Goal: Use online tool/utility: Use online tool/utility

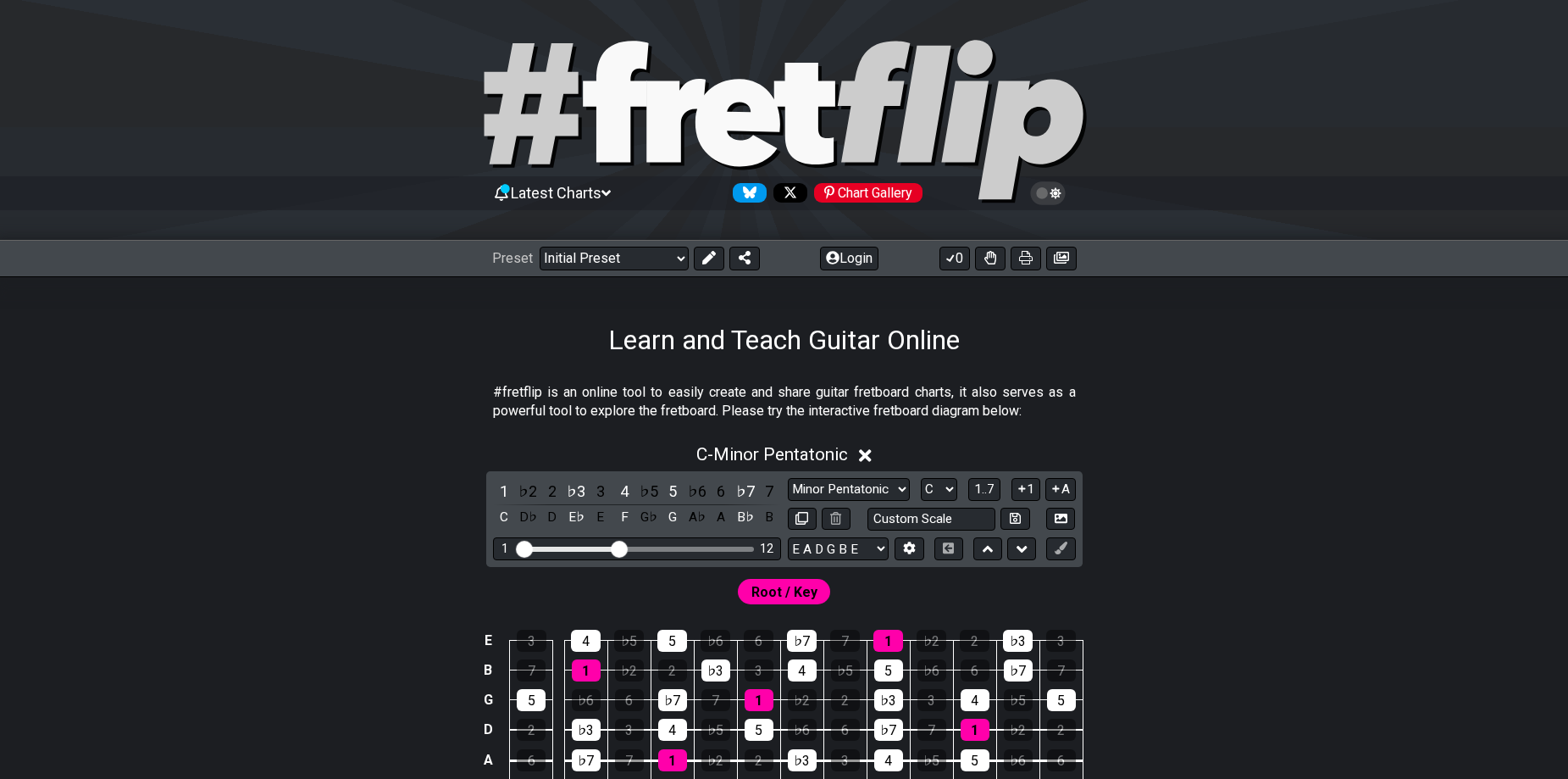
click at [526, 206] on div "Latest Charts Chart Gallery" at bounding box center [784, 193] width 585 height 27
click at [549, 199] on span "Latest Charts" at bounding box center [556, 193] width 90 height 18
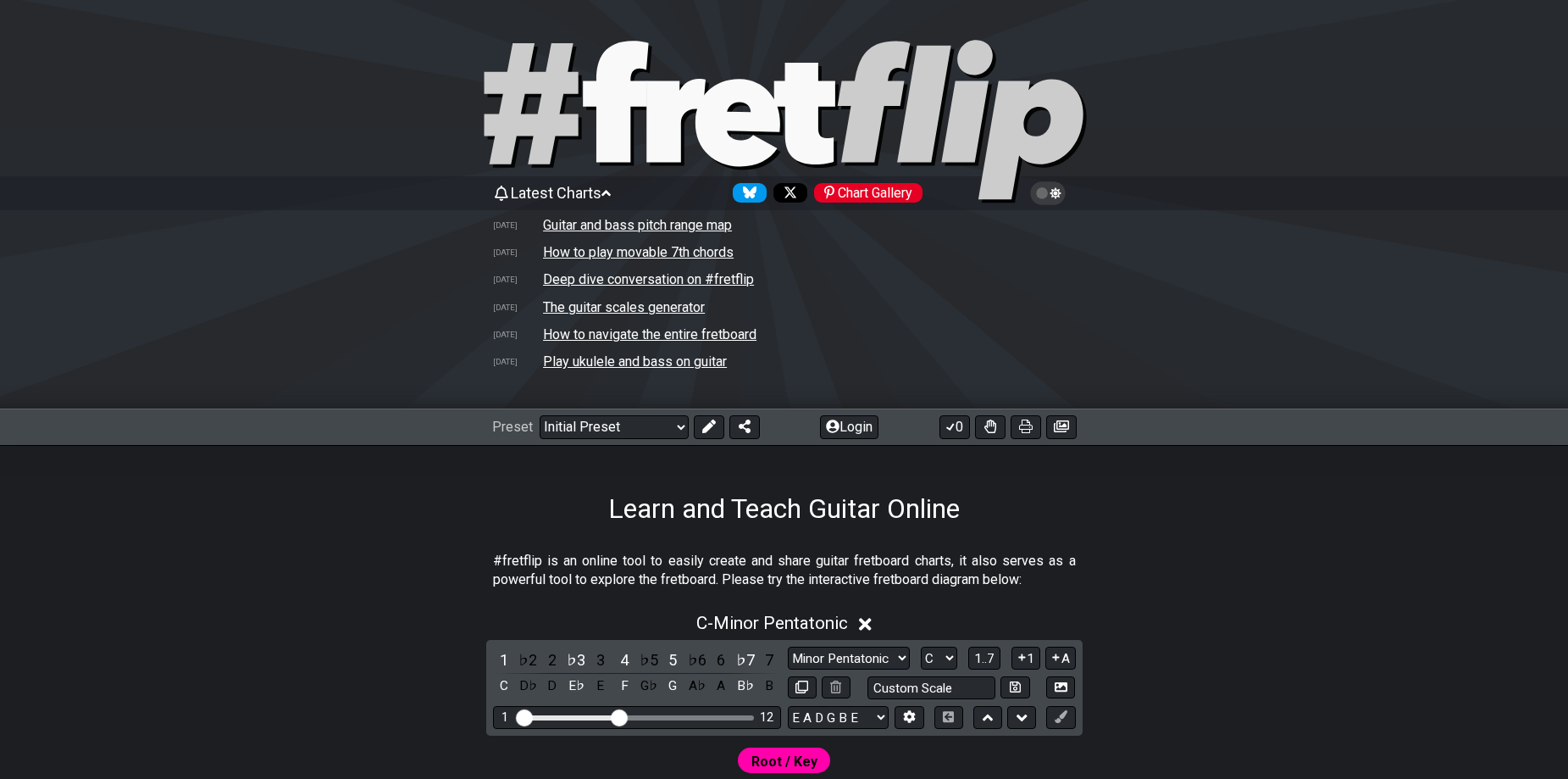
click at [541, 196] on span "Latest Charts" at bounding box center [556, 193] width 90 height 18
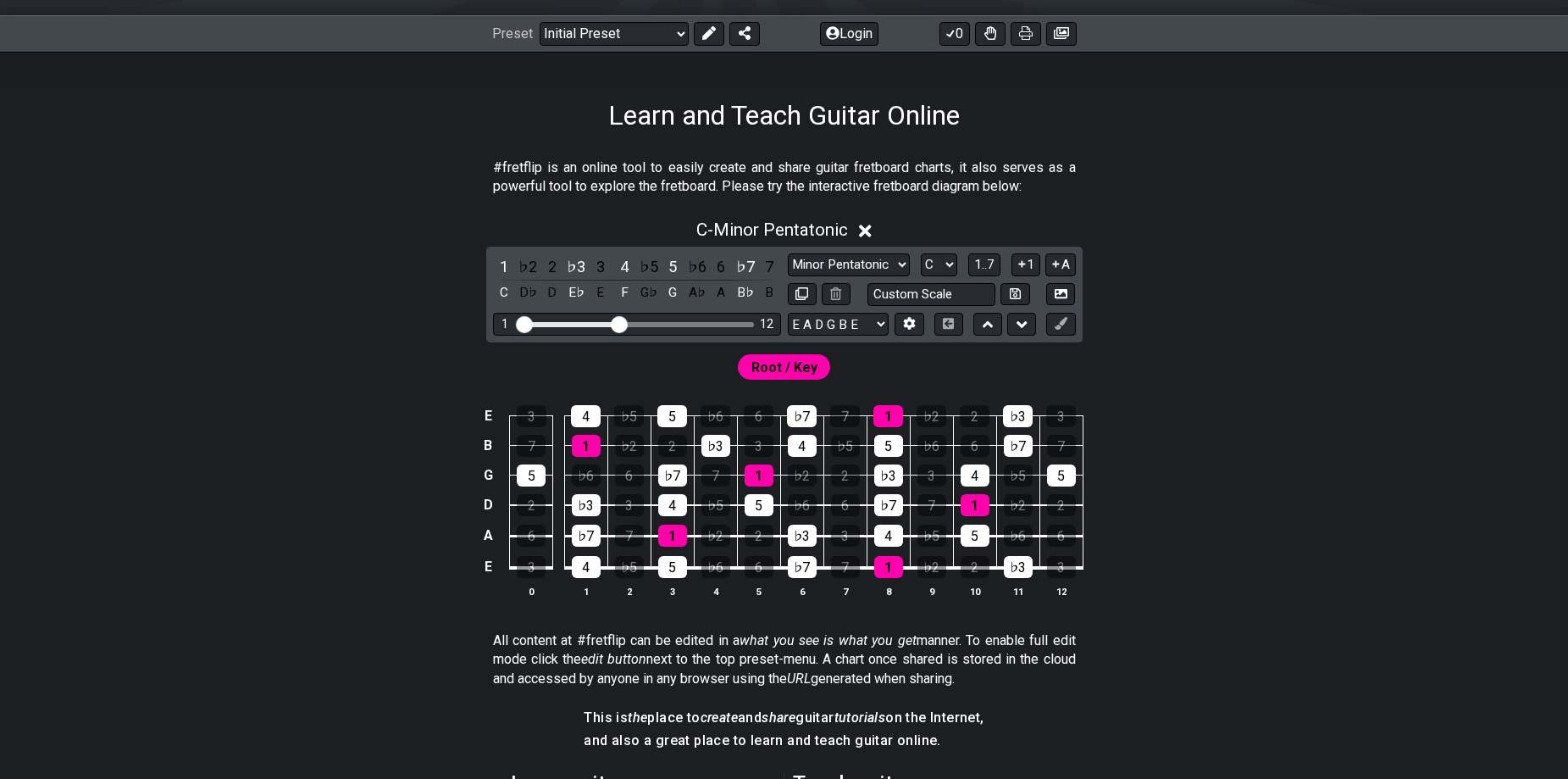
scroll to position [226, 0]
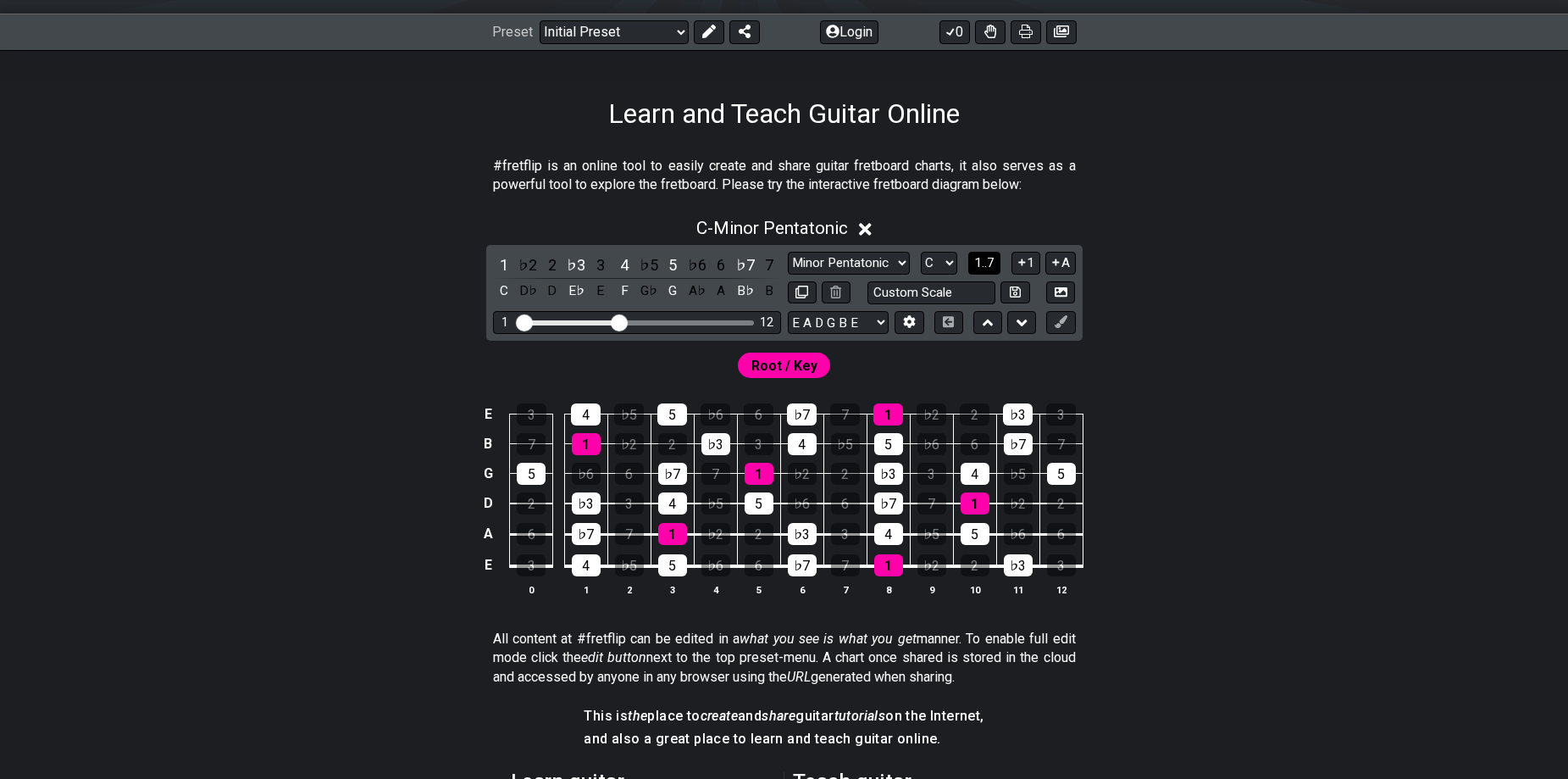
click at [990, 266] on span "1..7" at bounding box center [984, 262] width 20 height 15
click at [990, 266] on button "..." at bounding box center [983, 263] width 29 height 23
click at [990, 266] on span "C.." at bounding box center [984, 262] width 14 height 15
click at [988, 259] on span "1..7" at bounding box center [984, 262] width 20 height 15
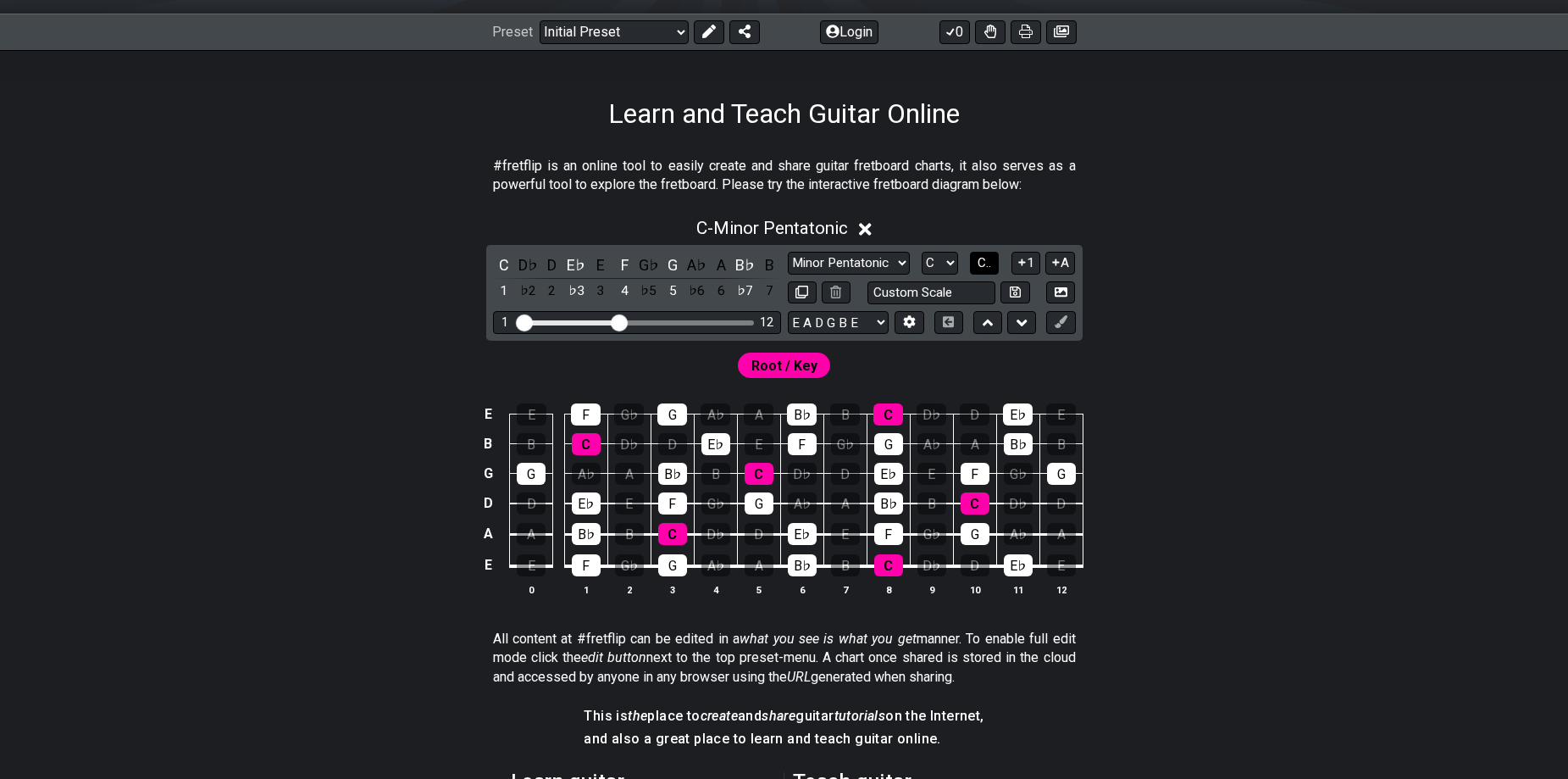
click at [989, 265] on span "C.." at bounding box center [984, 262] width 14 height 15
click at [989, 265] on span "1..7" at bounding box center [984, 262] width 20 height 15
click at [988, 265] on span "..." at bounding box center [985, 262] width 8 height 15
click at [989, 265] on span "C.." at bounding box center [984, 262] width 14 height 15
click at [1050, 261] on icon at bounding box center [1056, 262] width 16 height 13
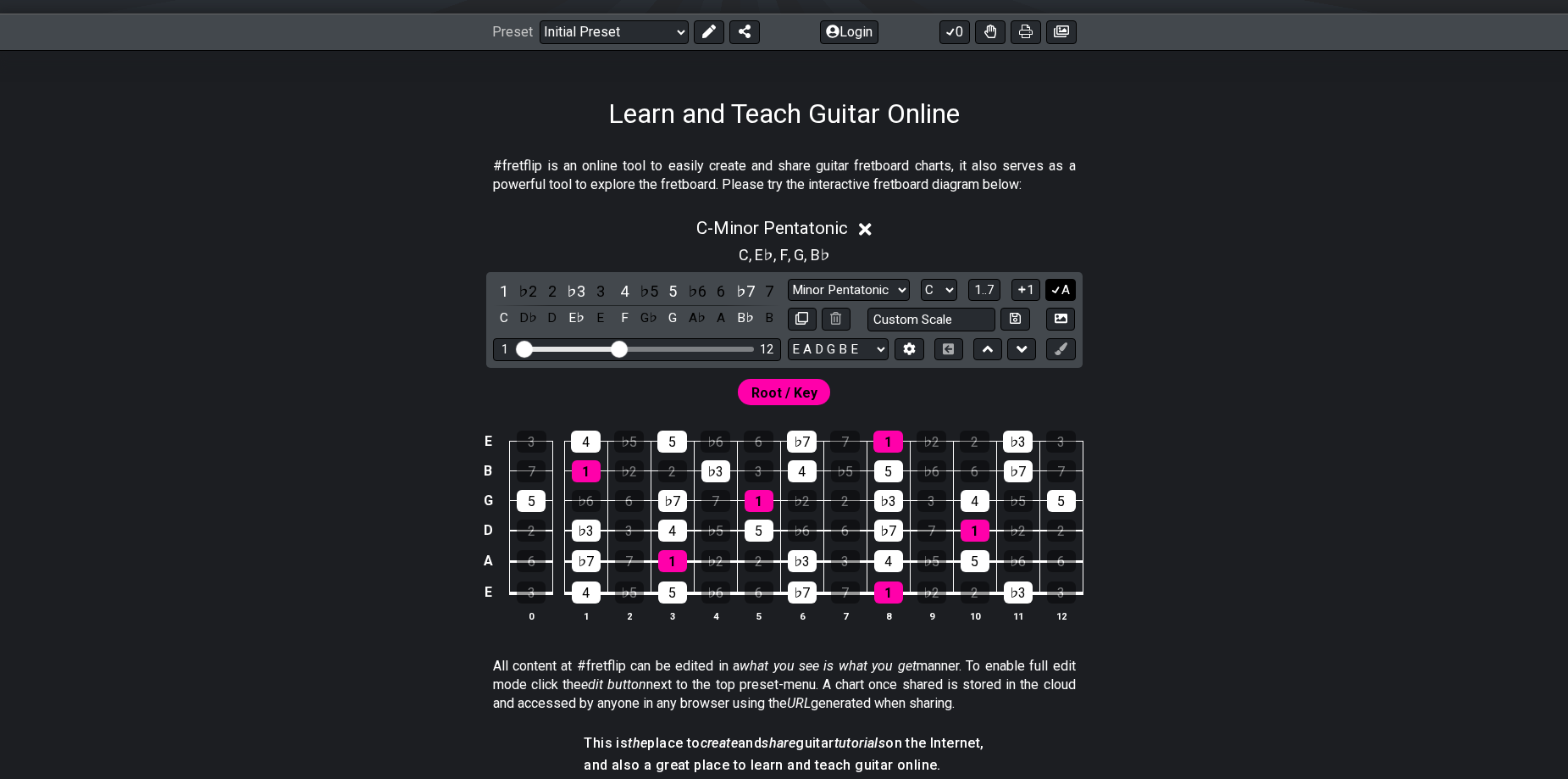
click at [1067, 295] on button "A" at bounding box center [1060, 290] width 30 height 23
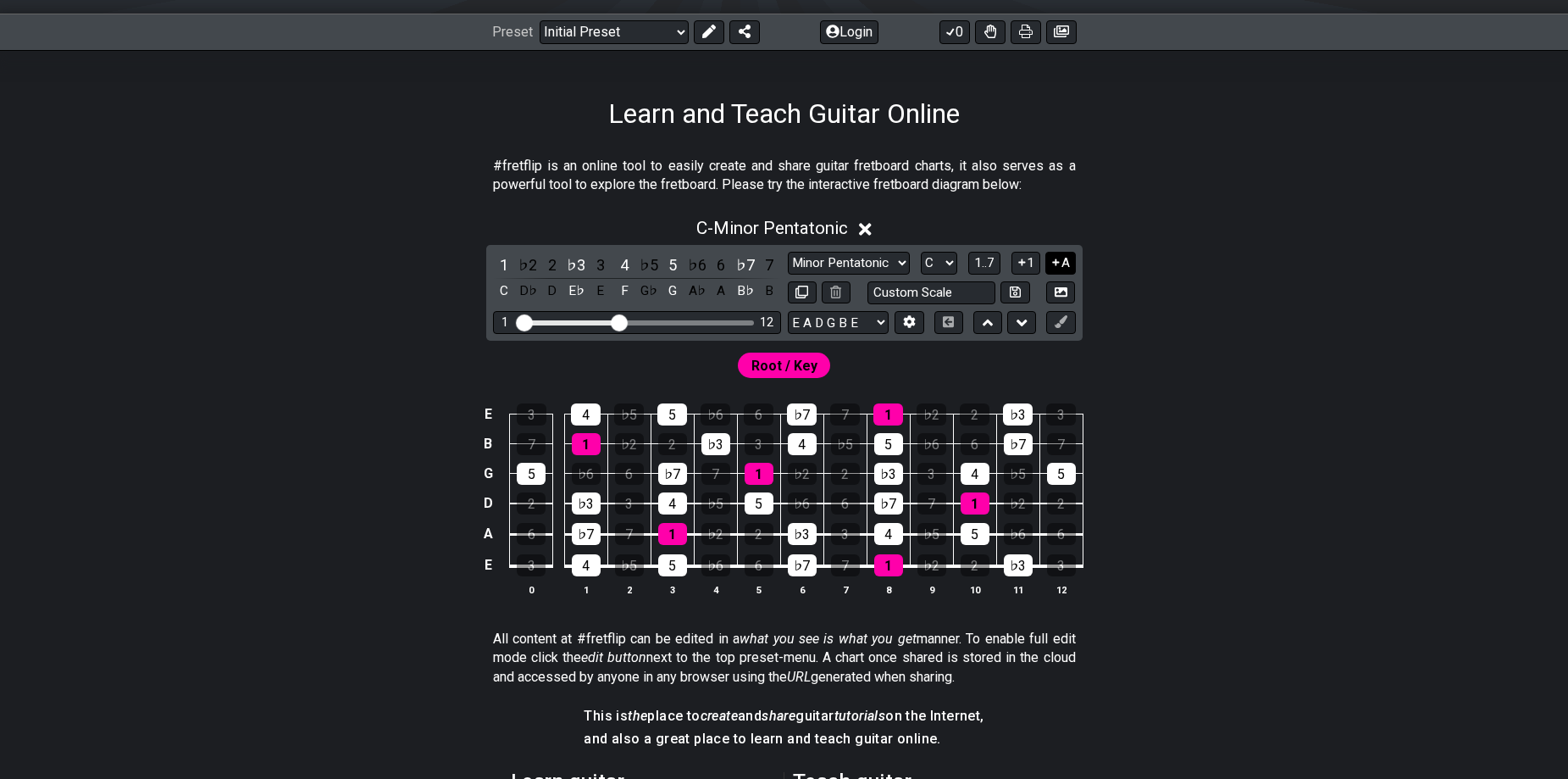
click at [1065, 267] on button "A" at bounding box center [1060, 263] width 30 height 23
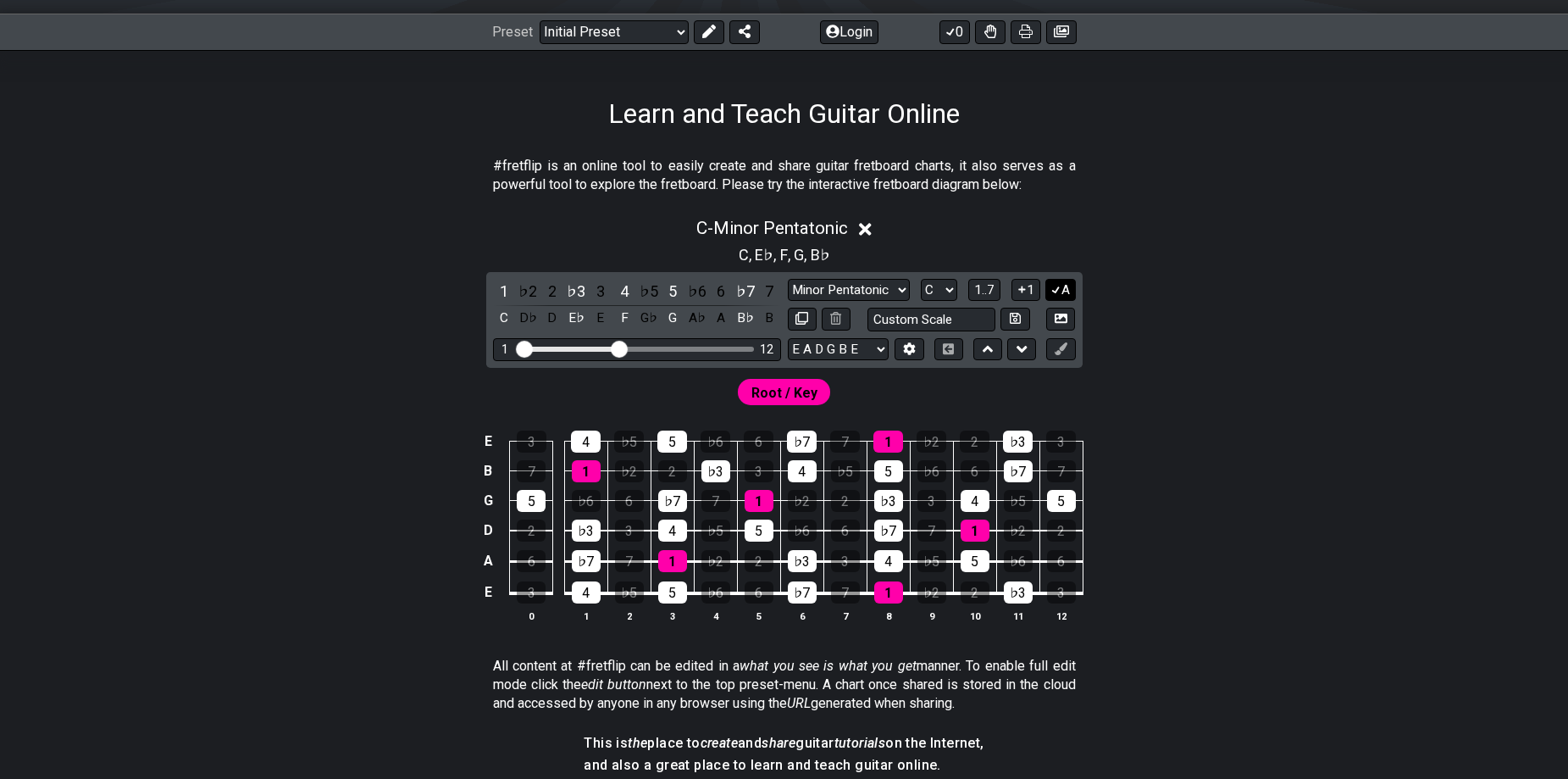
click at [1062, 283] on button "A" at bounding box center [1060, 290] width 30 height 23
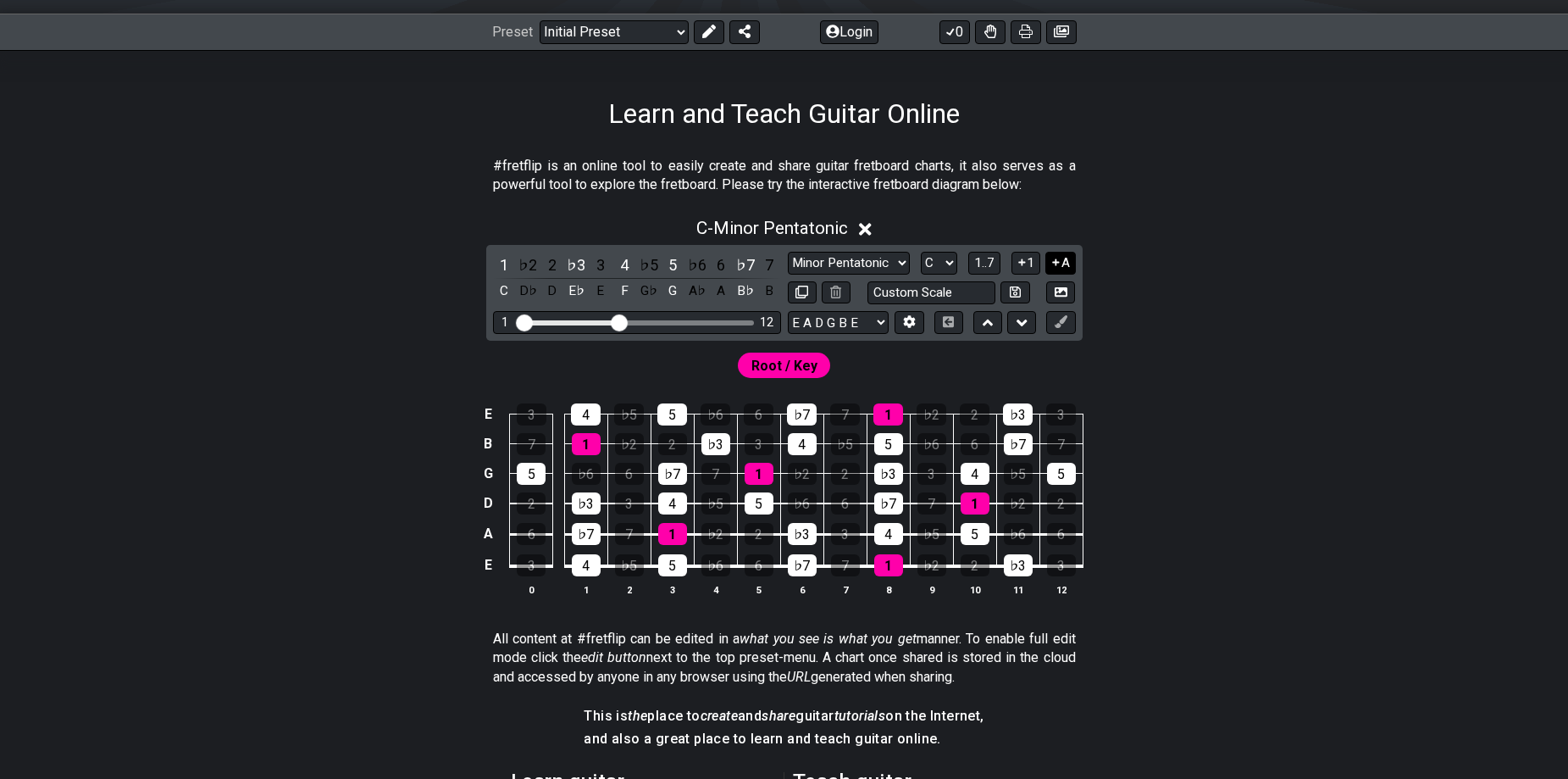
click at [1056, 270] on button "A" at bounding box center [1060, 263] width 30 height 23
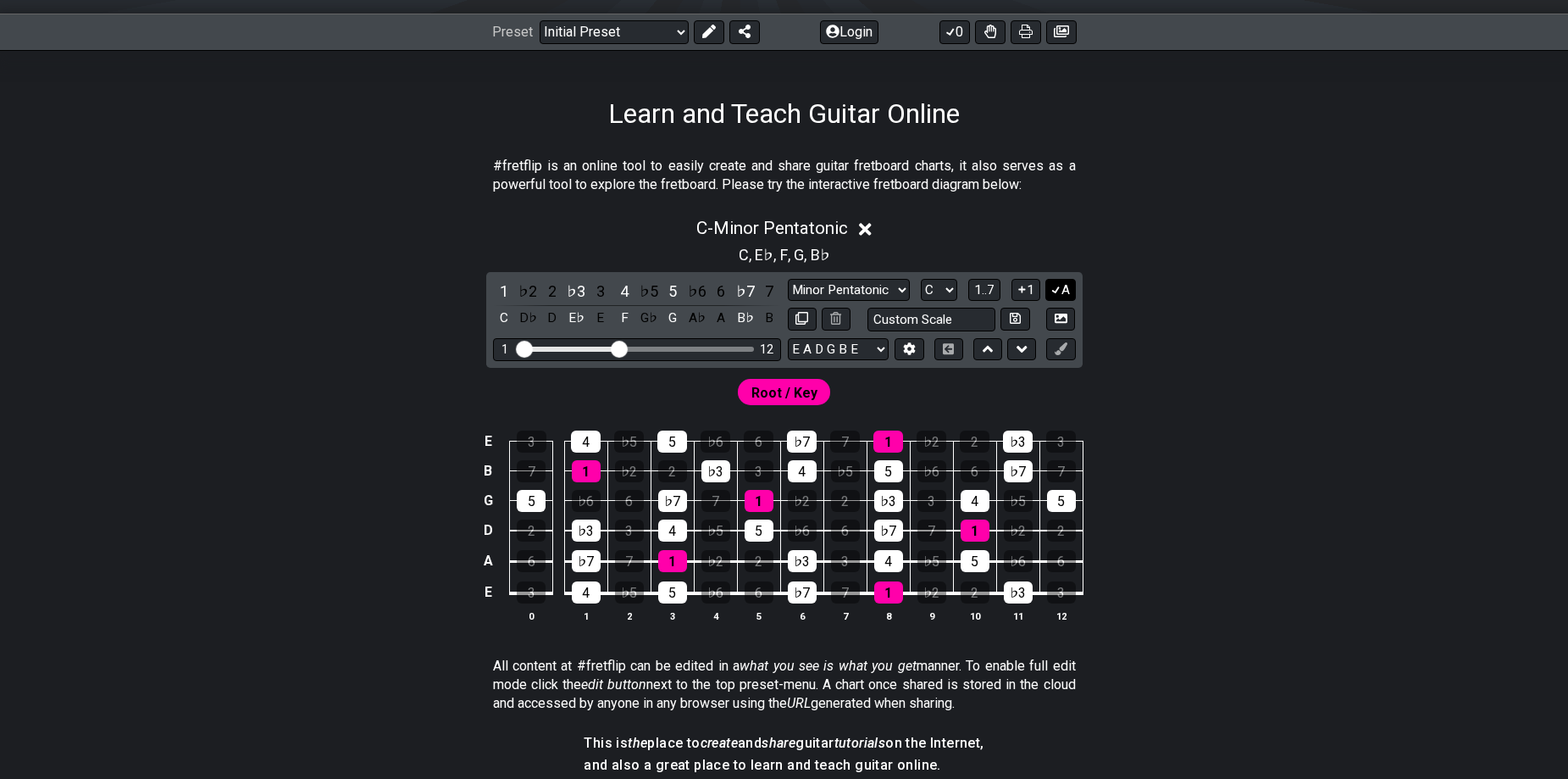
click at [1063, 286] on button "A" at bounding box center [1060, 290] width 30 height 23
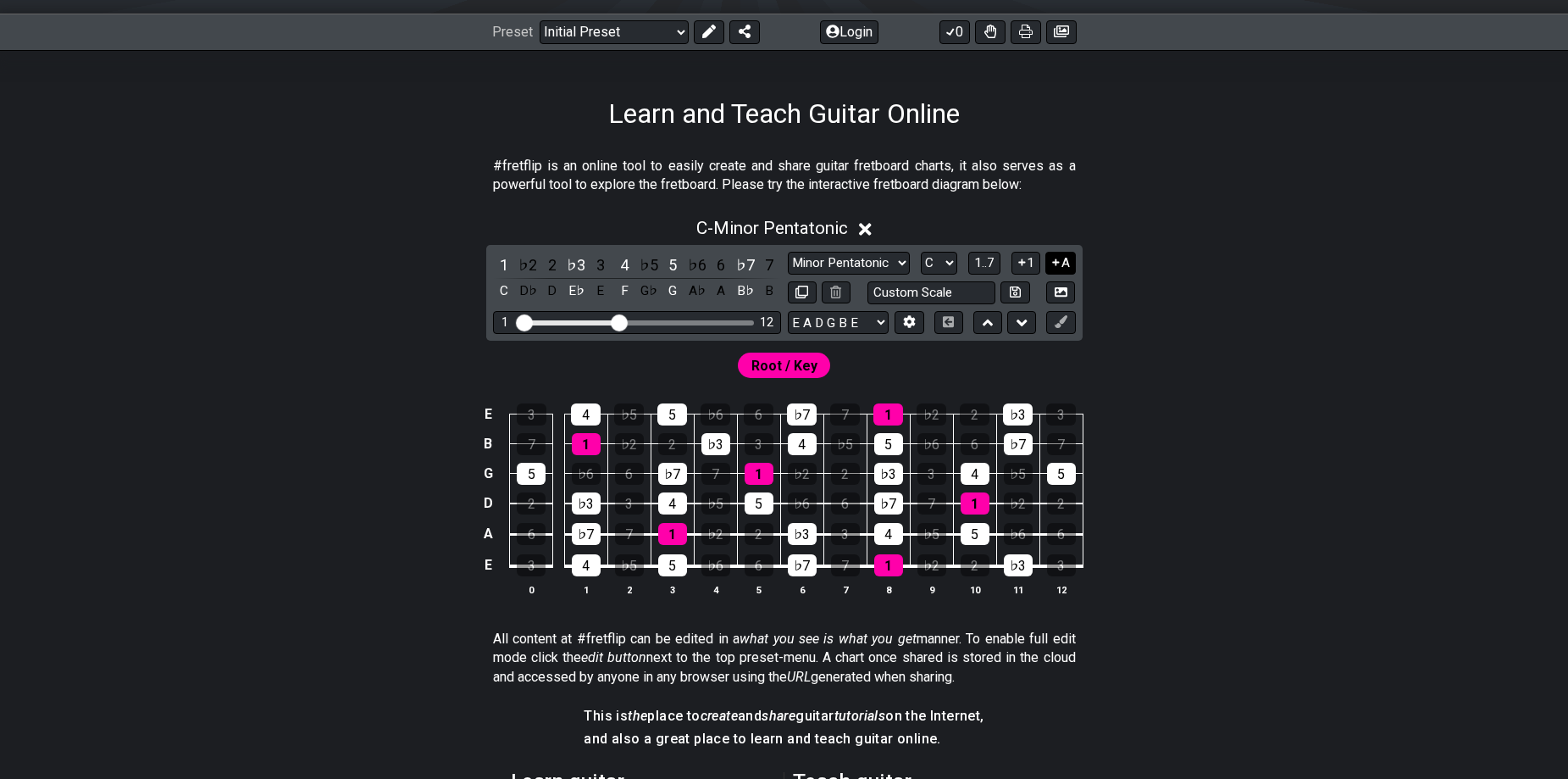
click at [1061, 267] on button "A" at bounding box center [1060, 263] width 30 height 23
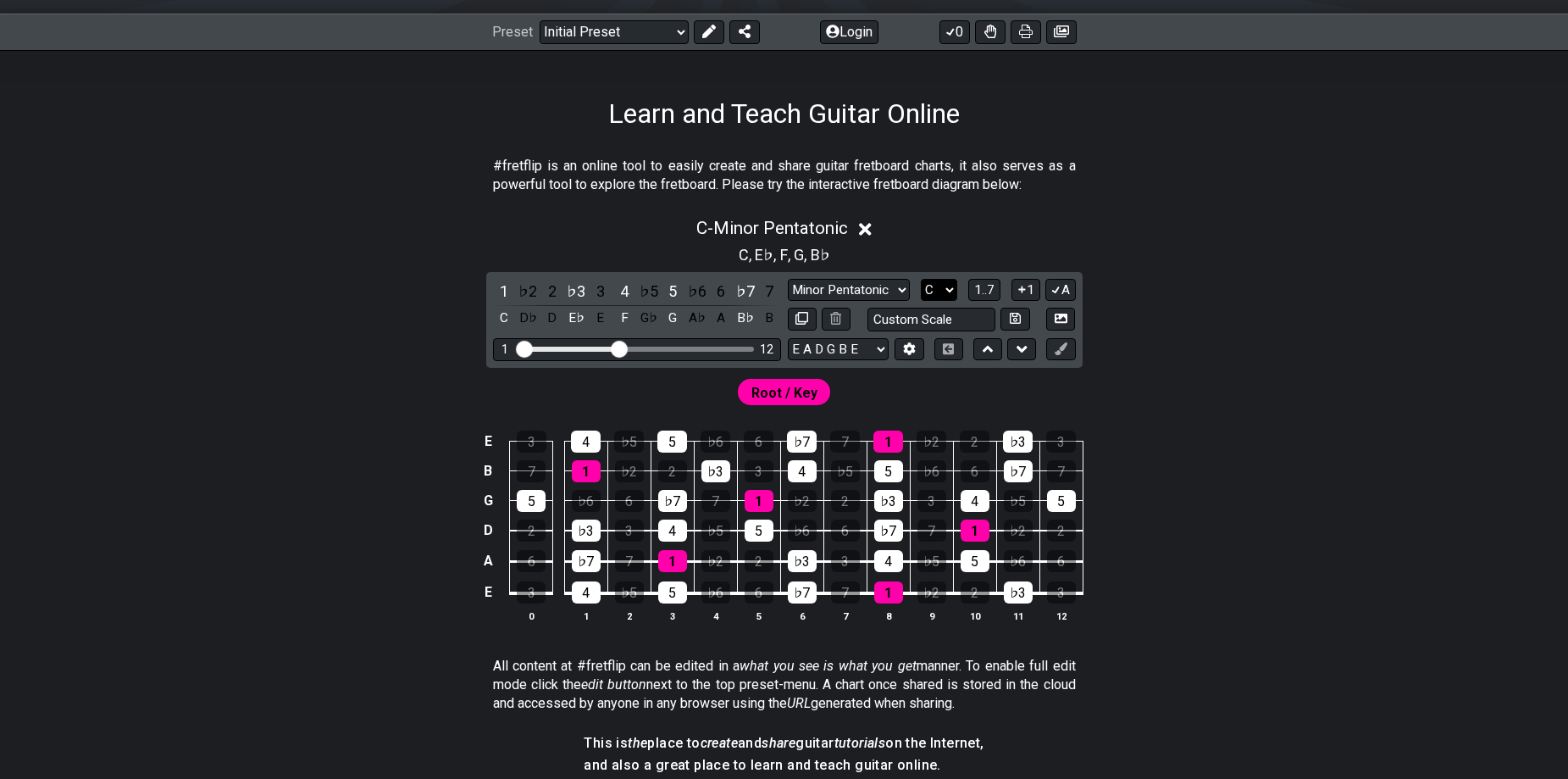
click at [937, 294] on select "A♭ A A♯ B♭ B C C♯ D♭ D D♯ E♭ E F F♯ G♭ G G♯" at bounding box center [939, 290] width 37 height 23
click at [1145, 346] on div "C - Minor Pentatonic C , E♭ , F , G , B♭ 1 ♭2 2 ♭3 3 4 ♭5 5 ♭6 6 ♭7 7 C D♭ D E♭…" at bounding box center [784, 427] width 1321 height 438
click at [884, 297] on select "Minor Pentatonic Click to edit Minor Pentatonic Major Pentatonic Minor Blues Ma…" at bounding box center [848, 290] width 122 height 23
select select "Major / [PERSON_NAME]"
click at [787, 279] on select "Minor Pentatonic Click to edit Minor Pentatonic Major Pentatonic Minor Blues Ma…" at bounding box center [848, 290] width 122 height 23
